Goal: Navigation & Orientation: Find specific page/section

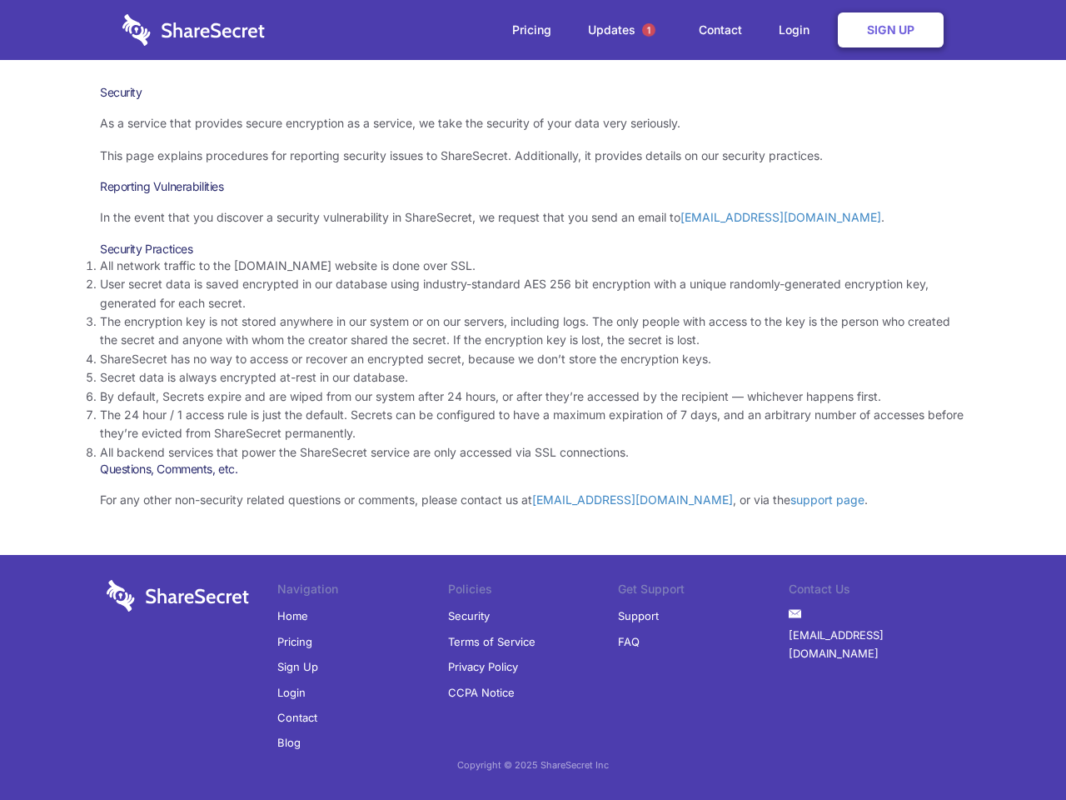
click at [533, 400] on li "By default, Secrets expire and are wiped from our system after 24 hours, or aft…" at bounding box center [533, 396] width 866 height 18
click at [649, 30] on span "1" at bounding box center [648, 29] width 13 height 13
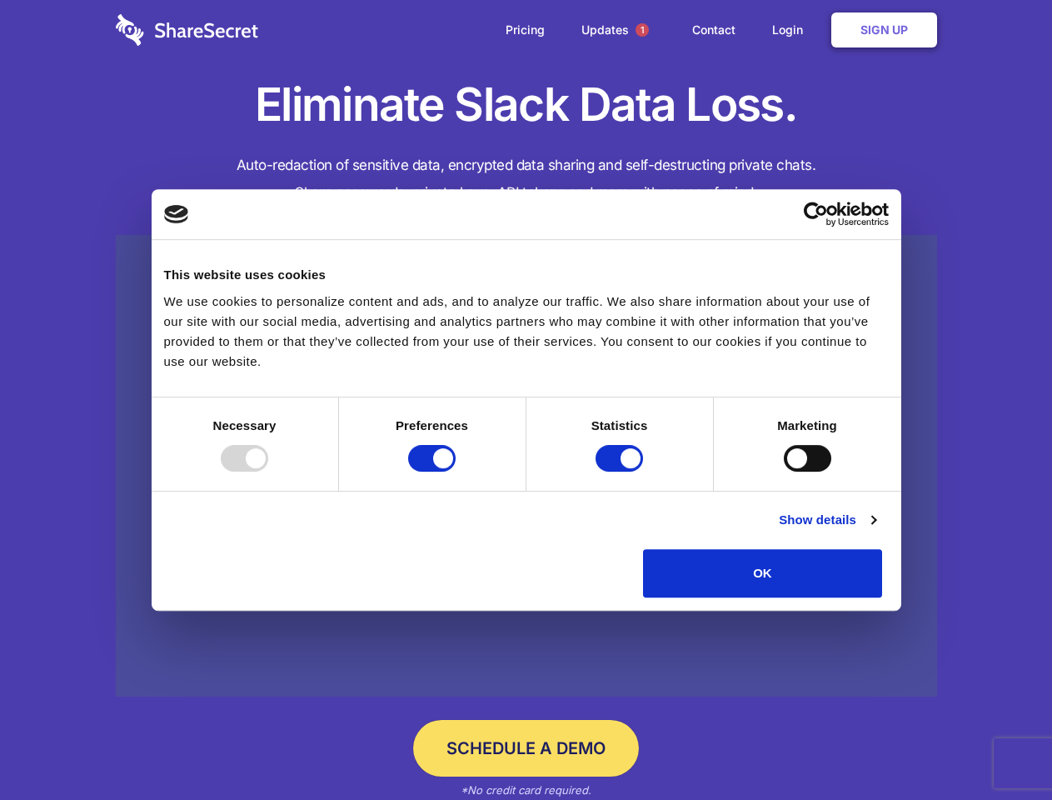
click at [268, 471] on div at bounding box center [244, 458] width 47 height 27
click at [456, 471] on input "Preferences" at bounding box center [431, 458] width 47 height 27
checkbox input "false"
click at [621, 471] on input "Statistics" at bounding box center [618, 458] width 47 height 27
checkbox input "false"
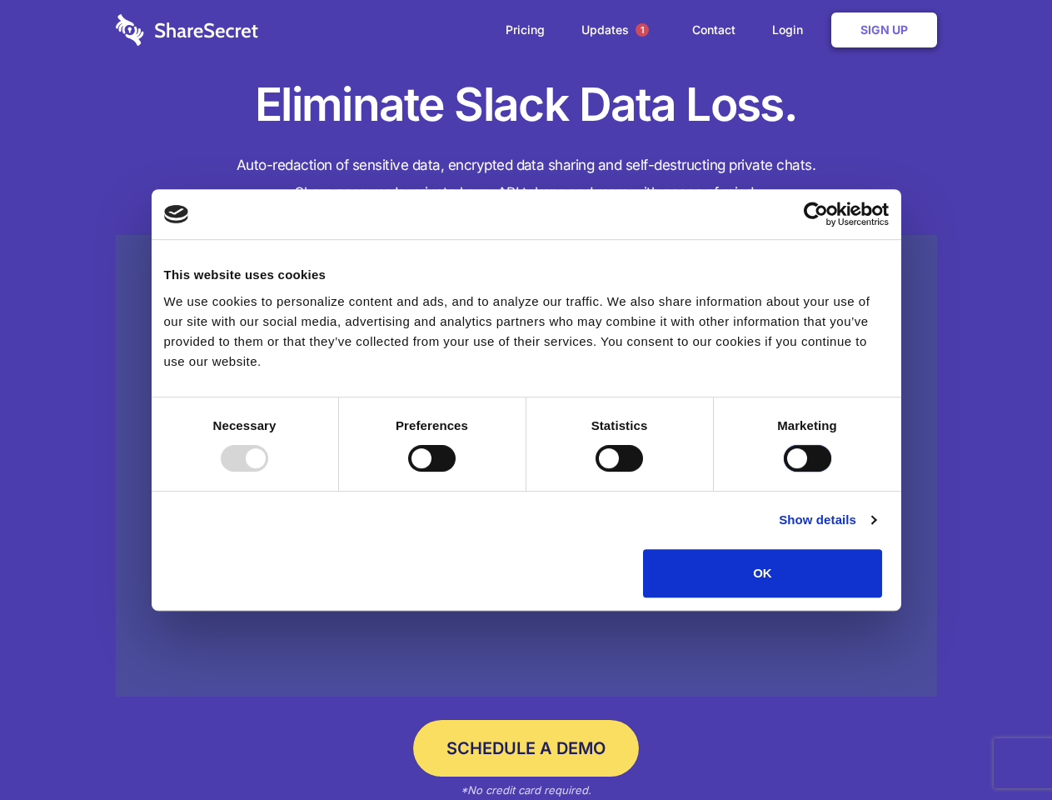
click at [784, 471] on input "Marketing" at bounding box center [807, 458] width 47 height 27
checkbox input "true"
click at [875, 530] on link "Show details" at bounding box center [827, 520] width 97 height 20
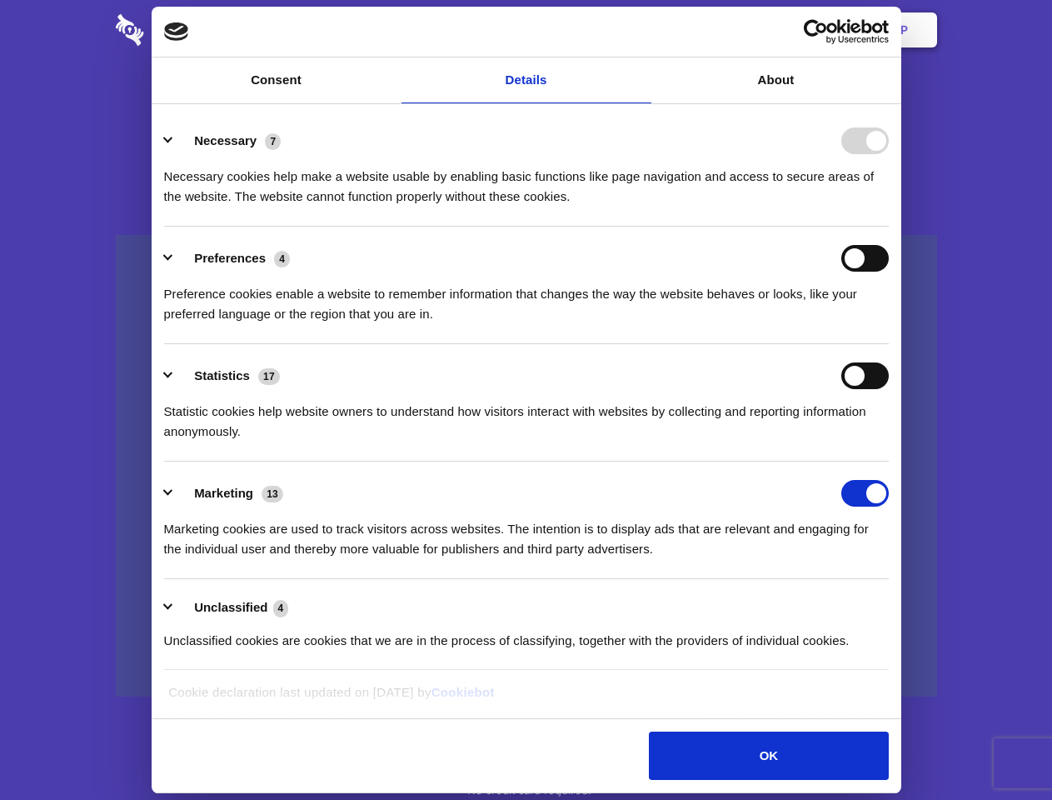
click at [889, 227] on li "Necessary 7 Necessary cookies help make a website usable by enabling basic func…" at bounding box center [526, 167] width 725 height 117
click at [641, 30] on span "1" at bounding box center [641, 29] width 13 height 13
